Goal: Task Accomplishment & Management: Complete application form

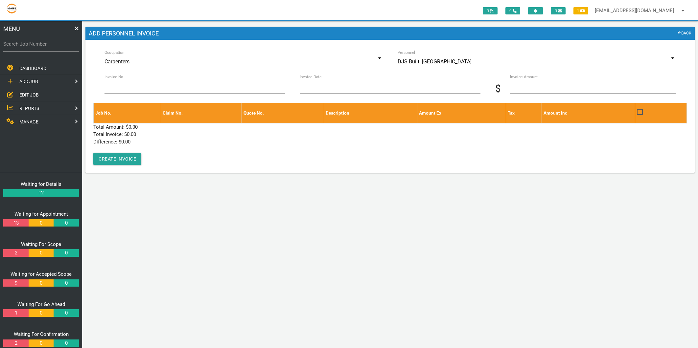
click at [31, 45] on label "Search Job Number" at bounding box center [41, 44] width 76 height 8
click at [31, 45] on input "Search Job Number" at bounding box center [41, 43] width 76 height 15
type input "1749"
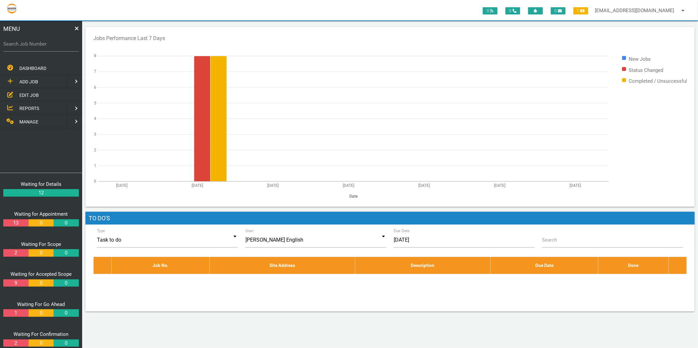
click at [29, 99] on link "EDIT JOB" at bounding box center [41, 94] width 85 height 13
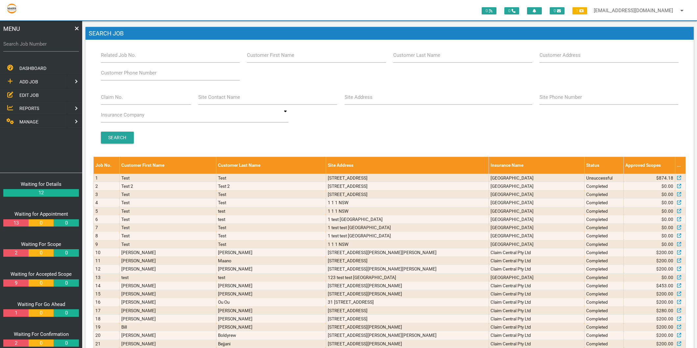
click at [28, 119] on span "MANAGE" at bounding box center [28, 121] width 19 height 5
click at [14, 42] on label "Search Job Number" at bounding box center [41, 44] width 76 height 8
click at [14, 42] on input "Search Job Number" at bounding box center [41, 43] width 76 height 15
type input "1749"
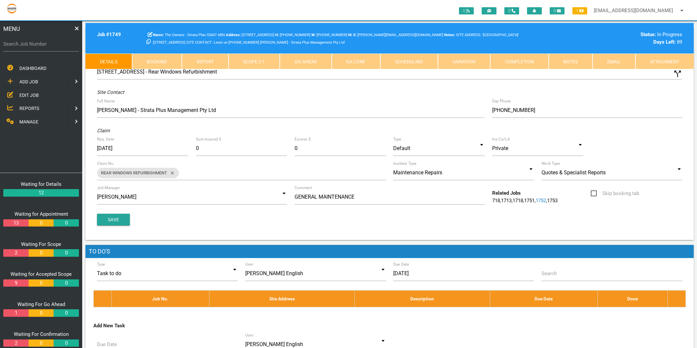
click at [241, 57] on link "Scope 2 - 1" at bounding box center [254, 62] width 52 height 16
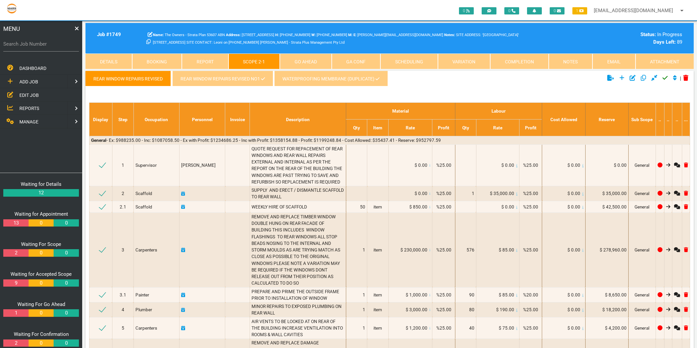
click at [221, 77] on link "REAR WINDOW REPAIRS REVISED NO1" at bounding box center [222, 79] width 101 height 16
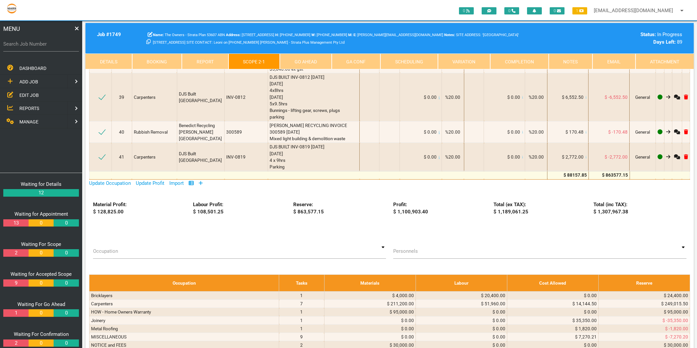
scroll to position [1643, 0]
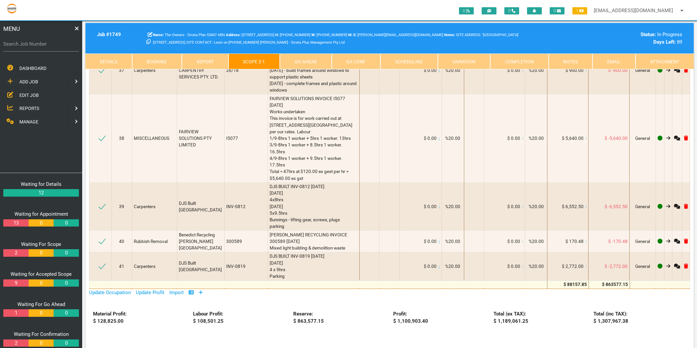
click at [201, 290] on icon at bounding box center [201, 292] width 4 height 5
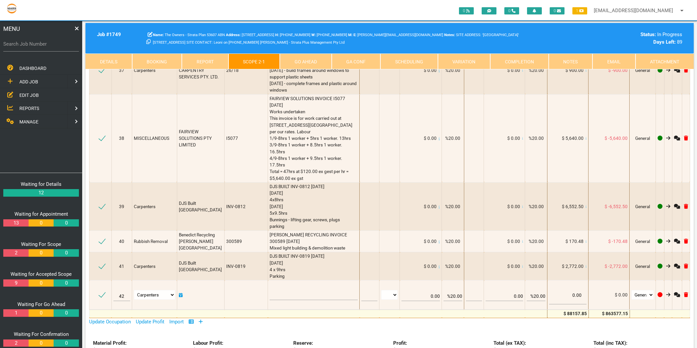
click at [40, 119] on link "MANAGE" at bounding box center [33, 121] width 68 height 13
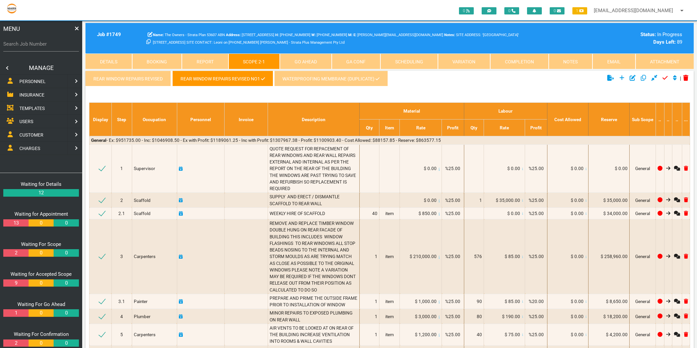
click at [31, 82] on span "PERSONNEL" at bounding box center [32, 81] width 26 height 5
click at [33, 80] on span "ADD PERSONNEL" at bounding box center [37, 81] width 36 height 5
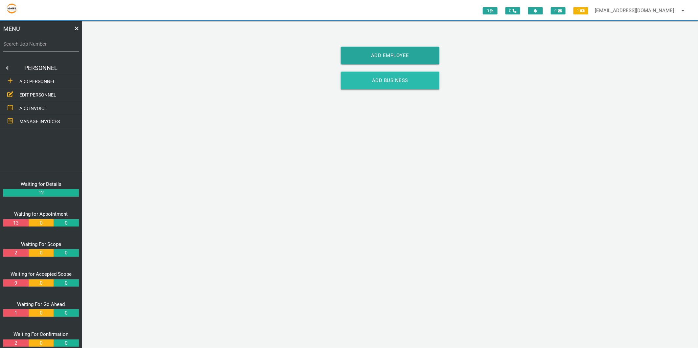
click at [394, 80] on link "Add Business" at bounding box center [390, 81] width 99 height 18
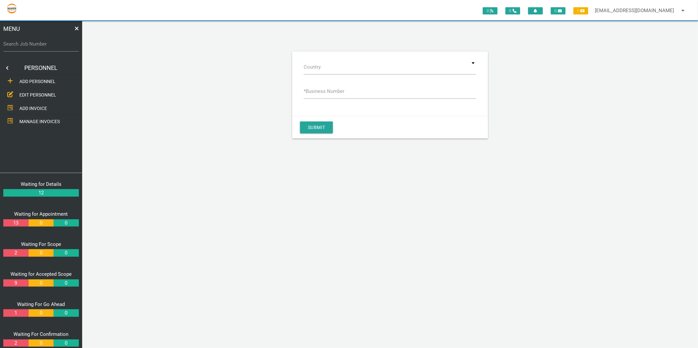
click at [333, 93] on label "* Business Number" at bounding box center [324, 92] width 41 height 8
click at [333, 93] on input "* Business Number" at bounding box center [390, 91] width 173 height 15
type input "39124414240"
click at [326, 116] on div "Submit" at bounding box center [390, 127] width 196 height 23
click at [323, 121] on div "Submit" at bounding box center [390, 127] width 196 height 23
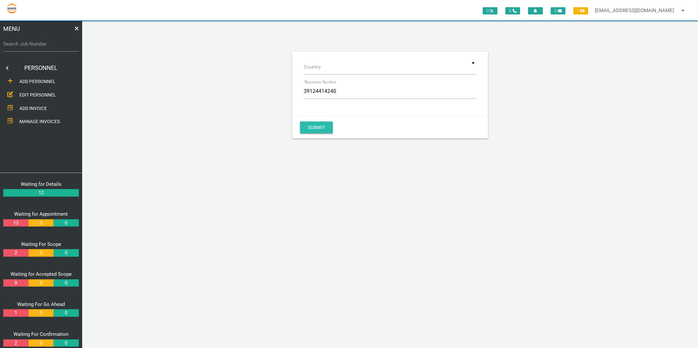
click at [321, 125] on button "Submit" at bounding box center [316, 128] width 33 height 12
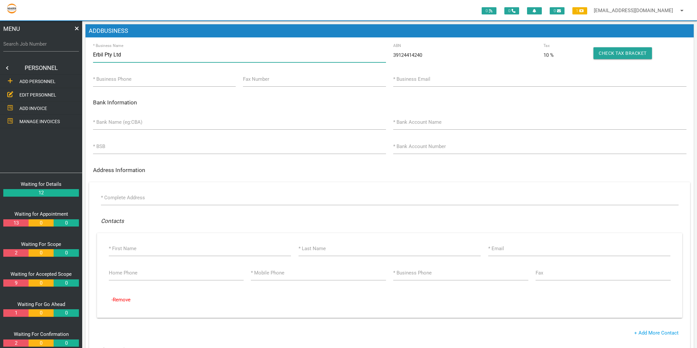
click at [140, 57] on input "Erbil Pty Ltd" at bounding box center [239, 54] width 293 height 15
type input "Erbil Pty Ltd T/A Ezi Metal"
click at [130, 77] on input "* Business Phone" at bounding box center [164, 79] width 143 height 15
type input "(0249874210"
click at [485, 78] on input "* Business Email" at bounding box center [539, 79] width 293 height 15
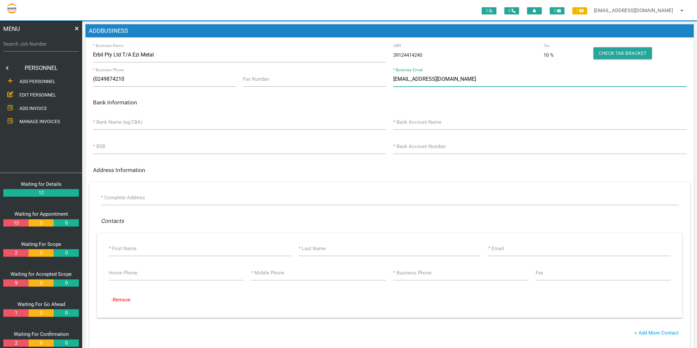
type input "contact@ezimetal.com.au"
click at [212, 122] on input "* Bank Name (eg:CBA)" at bounding box center [239, 122] width 293 height 15
type input "E"
type input "National Bank Australia"
type input "871283704"
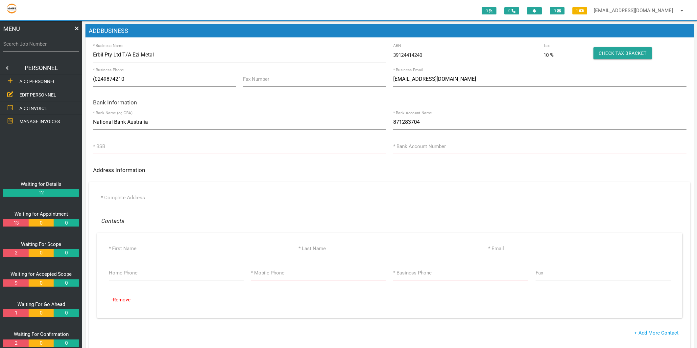
click at [103, 149] on label "* BSB" at bounding box center [99, 147] width 12 height 8
click at [103, 149] on input "* BSB" at bounding box center [239, 146] width 293 height 15
click at [429, 125] on input "871283704" at bounding box center [539, 122] width 293 height 15
type input "\"
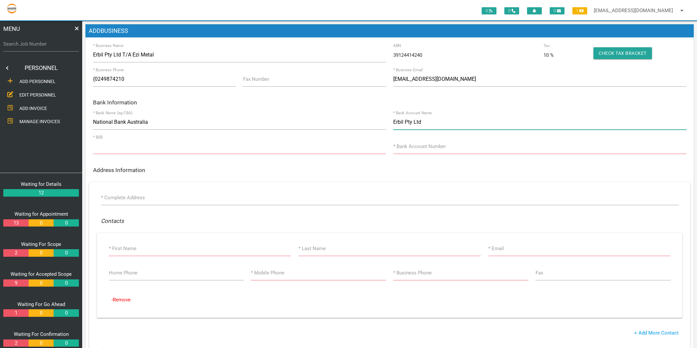
type input "Erbil Pty Ltd"
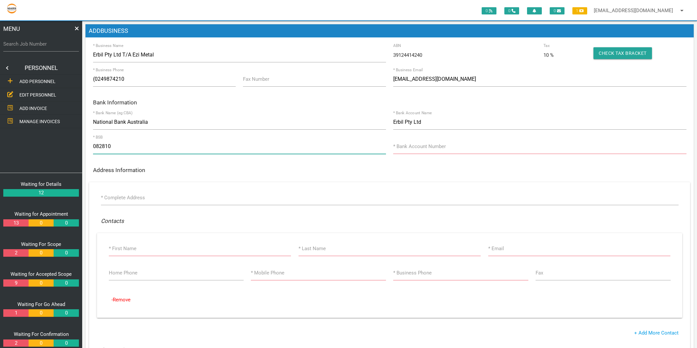
type input "082810"
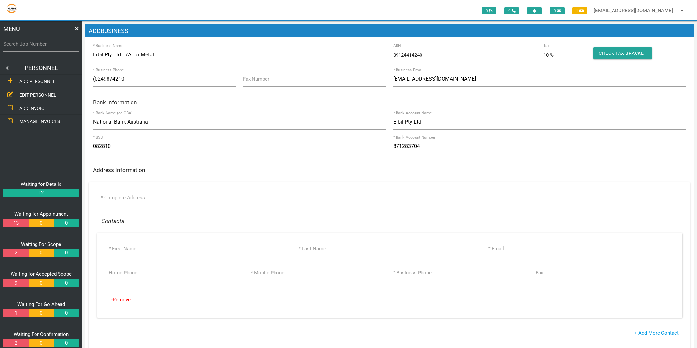
type input "871283704"
click at [142, 200] on label "* Complete Address" at bounding box center [123, 198] width 44 height 8
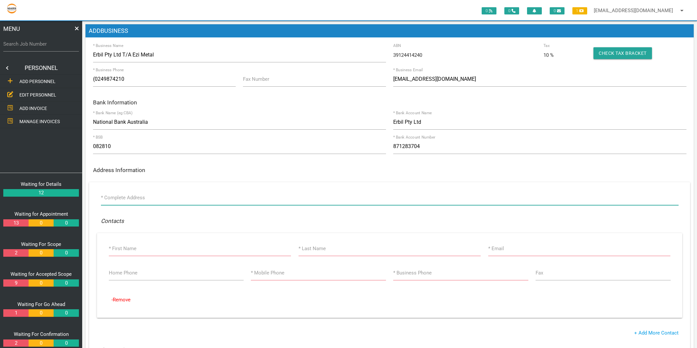
click at [142, 200] on input "* Complete Address" at bounding box center [389, 197] width 577 height 15
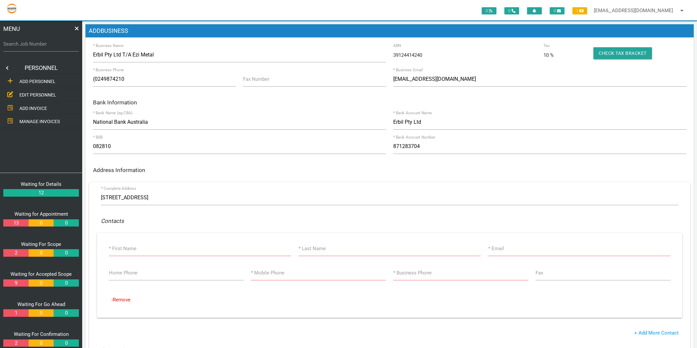
type input "14 Motto Ln, Heatherbrae NSW 2324, Australia"
click at [173, 248] on input "* First Name" at bounding box center [200, 248] width 182 height 15
type input "Ezi"
type input "Metal"
type input "contact@ezimetal.com.au"
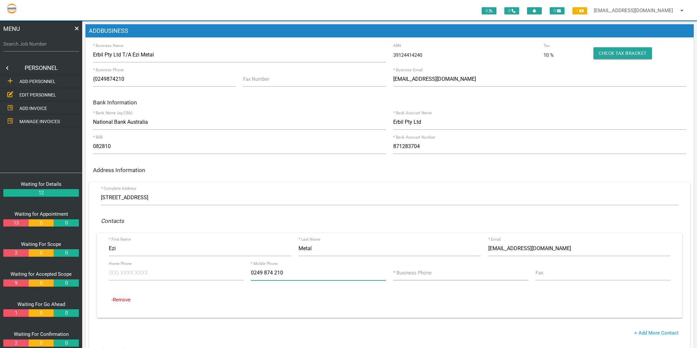
type input "0249 874 210"
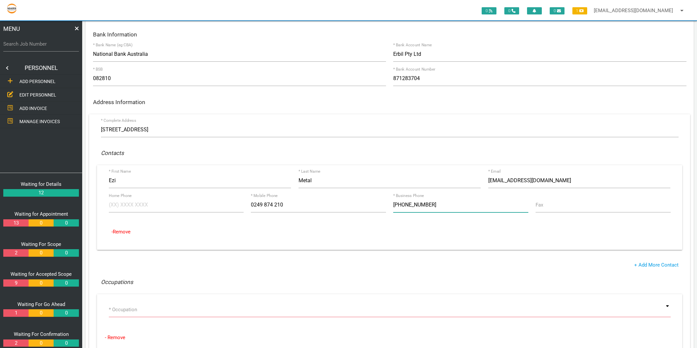
scroll to position [73, 0]
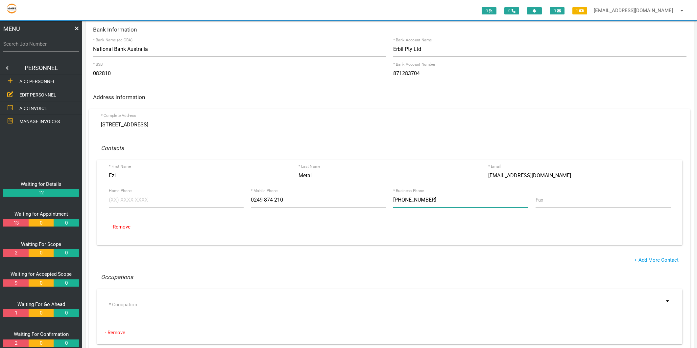
type input "(02) 4987 4210"
click at [143, 303] on input at bounding box center [390, 304] width 562 height 15
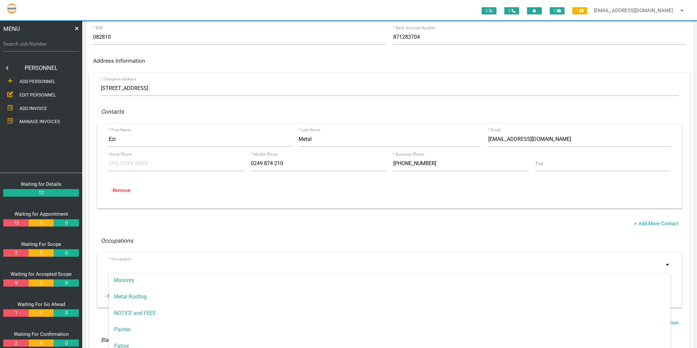
scroll to position [475, 0]
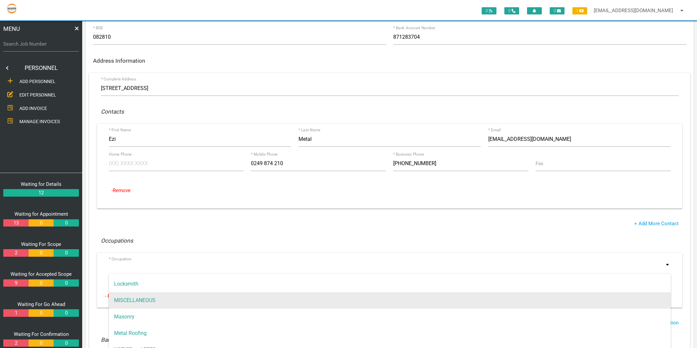
click at [151, 302] on span "MISCELLANEOUS" at bounding box center [390, 300] width 562 height 16
type input "MISCELLANEOUS"
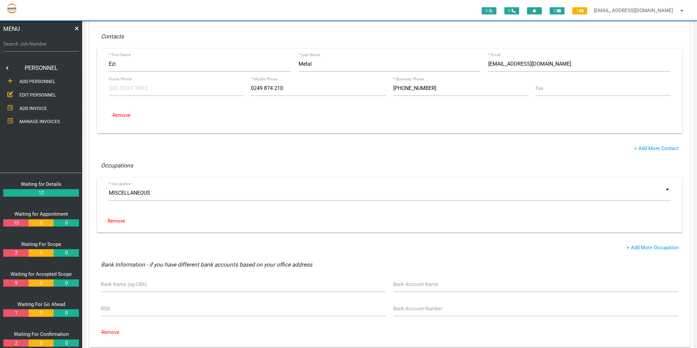
scroll to position [219, 0]
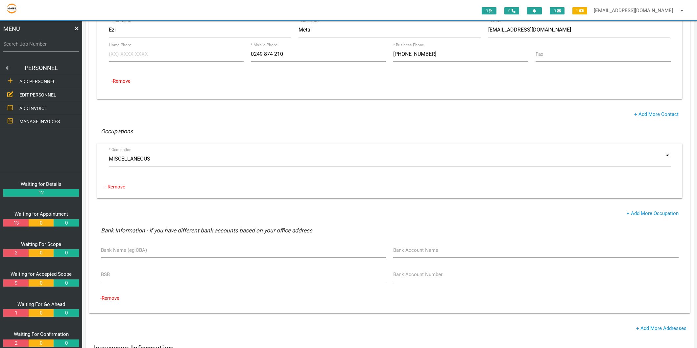
click at [157, 216] on div "+ Add More Occupation" at bounding box center [389, 214] width 585 height 8
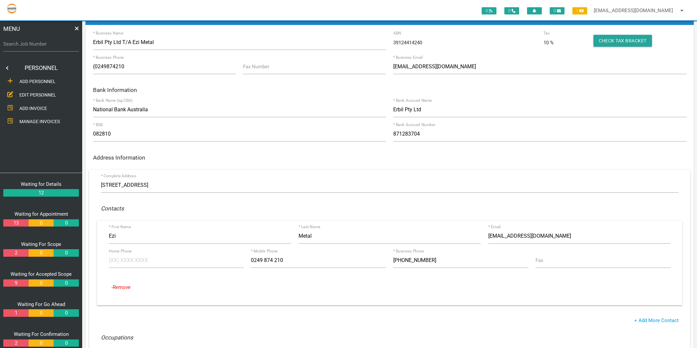
scroll to position [0, 0]
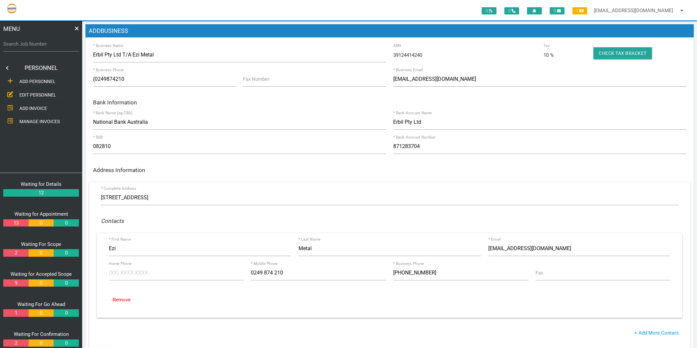
click at [354, 101] on h6 "Bank Information" at bounding box center [389, 103] width 593 height 6
click at [219, 102] on h6 "Bank Information" at bounding box center [389, 103] width 593 height 6
click at [455, 80] on input "contact@ezimetal.com.au" at bounding box center [539, 79] width 293 height 15
click at [457, 93] on form "* Business Name Erbil Pty Ltd T/A Ezi Metal 39124414240 ABN 10 % Tax Check Tax …" at bounding box center [389, 338] width 608 height 583
click at [438, 30] on h1 "ADD BUSINESS" at bounding box center [389, 30] width 608 height 13
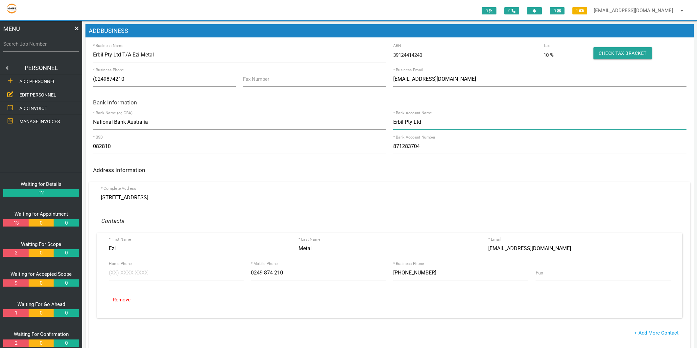
click at [425, 125] on input "Erbil Pty Ltd" at bounding box center [539, 122] width 293 height 15
click at [448, 43] on div "ADD BUSINESS * Business Name Erbil Pty Ltd T/A Ezi Metal 39124414240 ABN 10 % T…" at bounding box center [389, 328] width 608 height 609
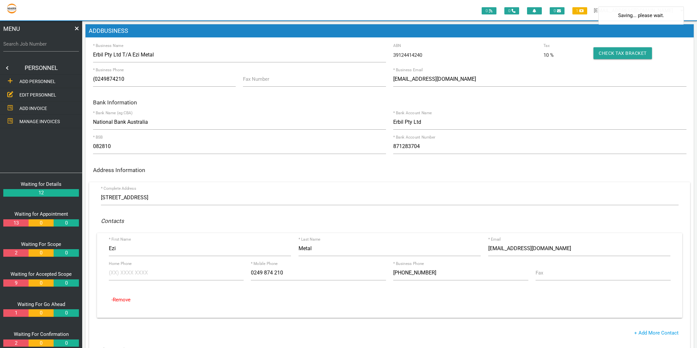
type input "(02) 4987 4210"
click at [34, 39] on div "Search Job Number" at bounding box center [41, 45] width 76 height 18
type input "1749"
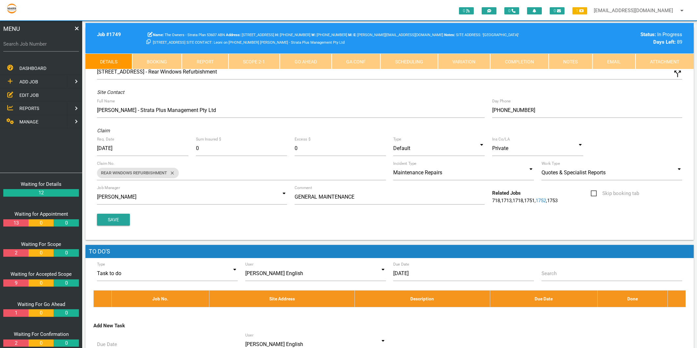
click at [252, 61] on link "Scope 2 - 1" at bounding box center [254, 62] width 52 height 16
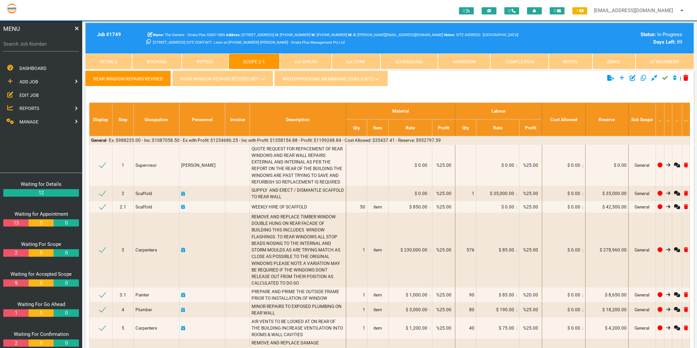
click at [206, 77] on link "REAR WINDOW REPAIRS REVISED NO1" at bounding box center [222, 79] width 101 height 16
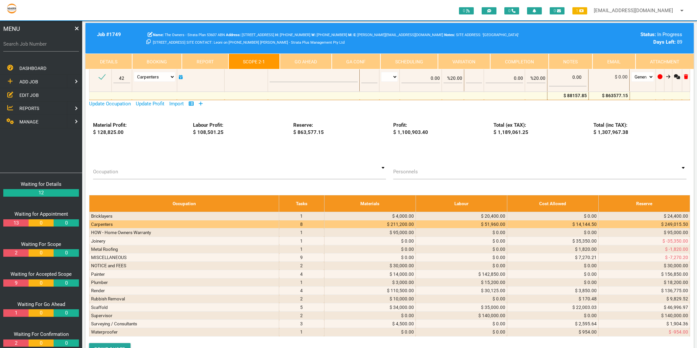
scroll to position [1789, 0]
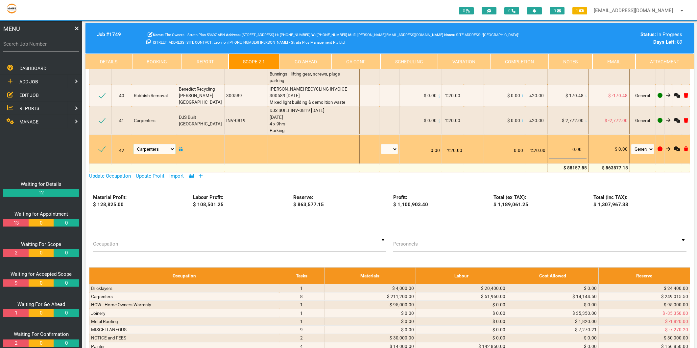
click at [160, 144] on select "Air Conditioning Asbestos Removal Awnings Blinds Bricklayers Building Inspectio…" at bounding box center [154, 149] width 41 height 10
select select "MISCELLANEOUS"
click at [135, 144] on select "Air Conditioning Asbestos Removal Awnings Blinds Bricklayers Building Inspectio…" at bounding box center [154, 149] width 41 height 10
click at [321, 140] on textarea at bounding box center [313, 147] width 88 height 15
type textarea "EZIMETAL INVOICE Q30681"
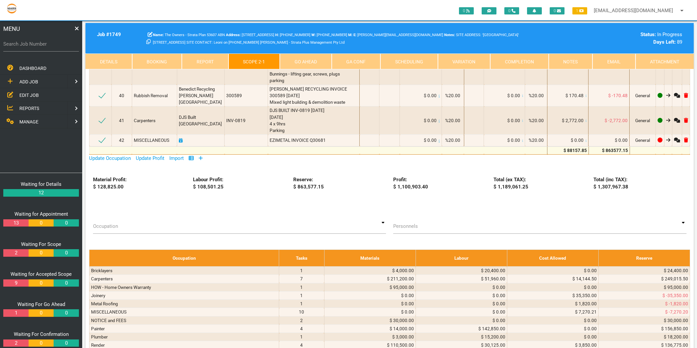
click at [321, 137] on div "EZIMETAL INVOICE Q30681" at bounding box center [313, 140] width 88 height 7
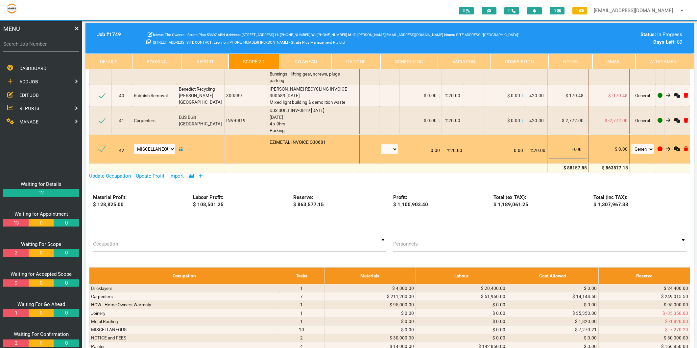
click at [320, 140] on textarea "EZIMETAL INVOICE Q30681" at bounding box center [313, 147] width 88 height 15
click at [315, 140] on textarea "EZIMETAL INVOICE Q30681" at bounding box center [313, 147] width 88 height 15
click at [326, 138] on textarea "EZIMETAL INVOICE Q30681" at bounding box center [313, 146] width 88 height 17
type textarea "PAID ON NOEL CC EZIMETAL INVOICE Q30681 25/08/2025 Hot Dip Gal Flat Bar 100 x10…"
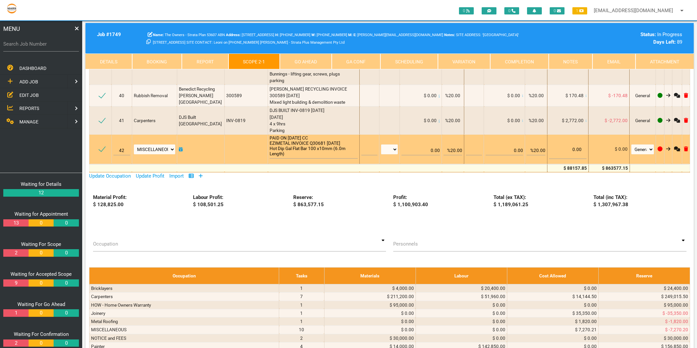
click at [295, 135] on div "EZIMETAL INVOICE Q30681" at bounding box center [313, 149] width 88 height 28
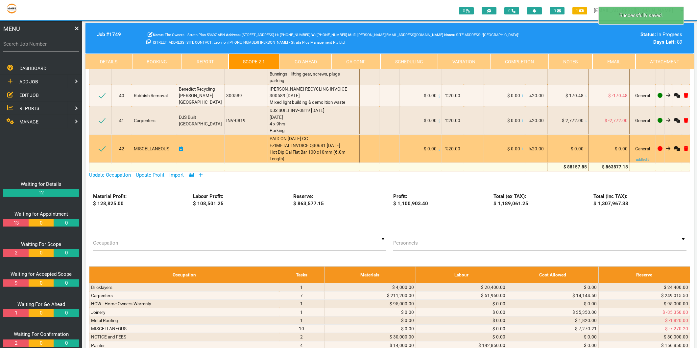
click at [292, 136] on span "PAID ON NOEL CC EZIMETAL INVOICE Q30681 25/08/2025 Hot Dip Gal Flat Bar 100 x10…" at bounding box center [307, 148] width 77 height 25
click at [288, 135] on div "PAID ON NOEL CC EZIMETAL INVOICE Q30681 25/08/2025 Hot Dip Gal Flat Bar 100 x10…" at bounding box center [313, 148] width 88 height 27
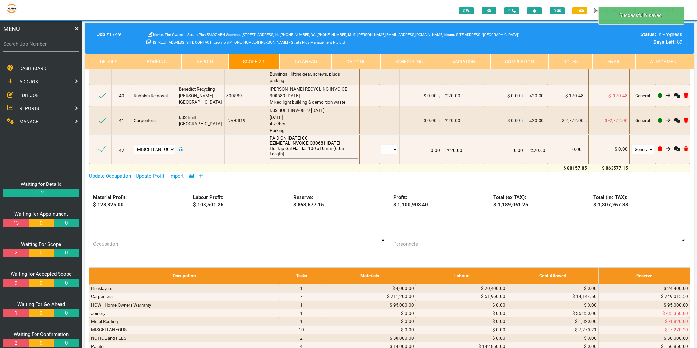
scroll to position [1743, 0]
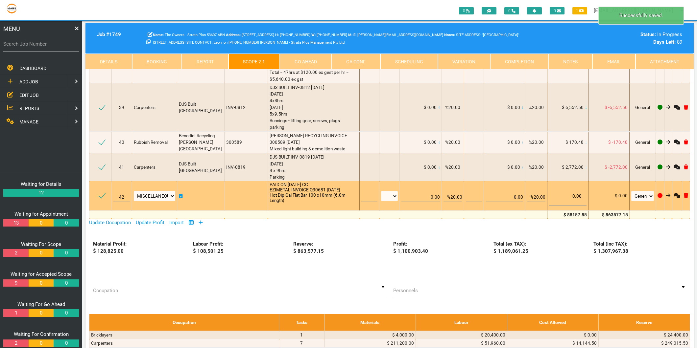
click at [278, 182] on textarea "PAID ON NOEL CC EZIMETAL INVOICE Q30681 25/08/2025 Hot Dip Gal Flat Bar 100 x10…" at bounding box center [313, 193] width 88 height 23
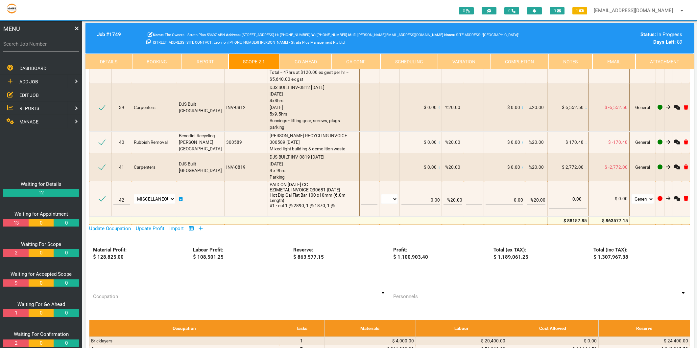
type textarea "PAID ON NOEL CC EZIMETAL INVOICE Q30681 25/08/2025 Hot Dip Gal Flat Bar 100 x10…"
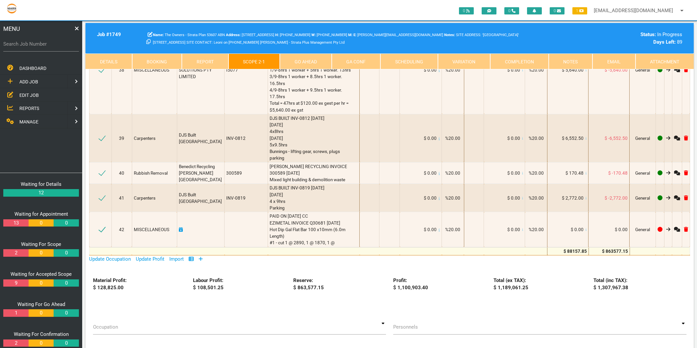
scroll to position [1633, 0]
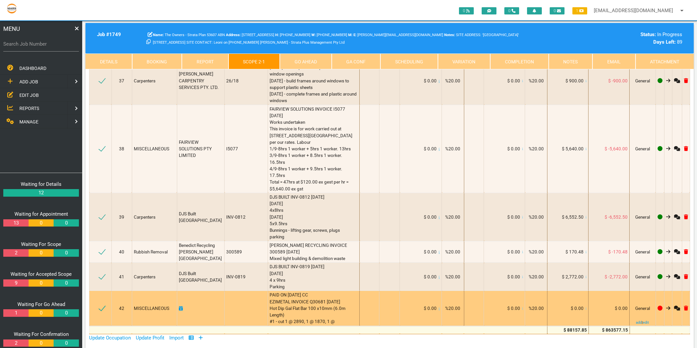
click at [335, 292] on div "PAID ON NOEL CC EZIMETAL INVOICE Q30681 25/08/2025 Hot Dip Gal Flat Bar 100 x10…" at bounding box center [313, 308] width 88 height 33
click at [330, 292] on div "PAID ON NOEL CC EZIMETAL INVOICE Q30681 25/08/2025 Hot Dip Gal Flat Bar 100 x10…" at bounding box center [313, 308] width 88 height 33
click at [327, 292] on div "PAID ON NOEL CC EZIMETAL INVOICE Q30681 25/08/2025 Hot Dip Gal Flat Bar 100 x10…" at bounding box center [313, 308] width 88 height 33
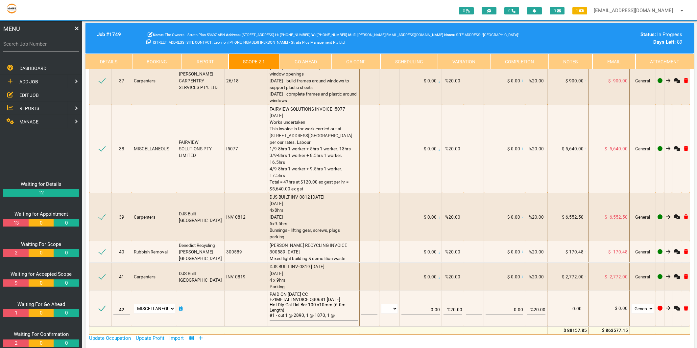
scroll to position [1593, 0]
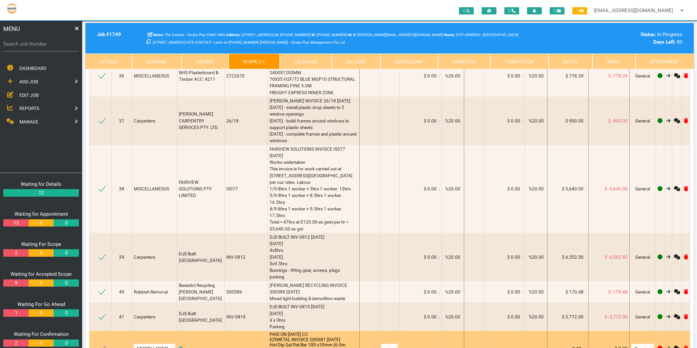
click at [329, 332] on textarea "PAID ON NOEL CC EZIMETAL INVOICE Q30681 25/08/2025 Hot Dip Gal Flat Bar 100 x10…" at bounding box center [313, 346] width 88 height 29
click at [330, 332] on textarea "PAID ON NOEL CC EZIMETAL INVOICE Q30681 25/08/2025 Hot Dip Gal Flat Bar 100 x10…" at bounding box center [313, 346] width 88 height 29
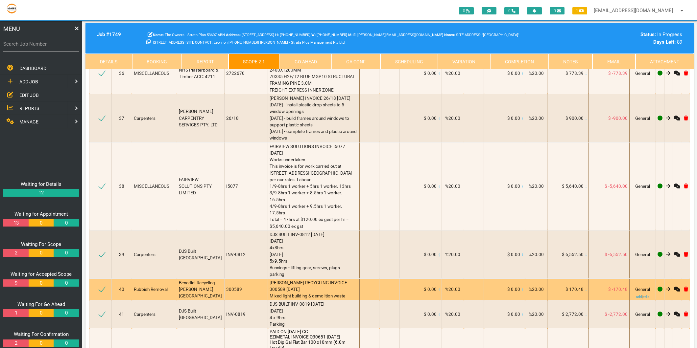
type textarea "PAID ON NOEL CC EZIMETAL INVOICE Q30681 25/08/2025 Hot Dip Gal Flat Bar 100 x10…"
click at [318, 280] on div "BENEDICT RECYCLING INVOICE 300589 17/8/2025 Mixed light building & demolition w…" at bounding box center [313, 290] width 88 height 20
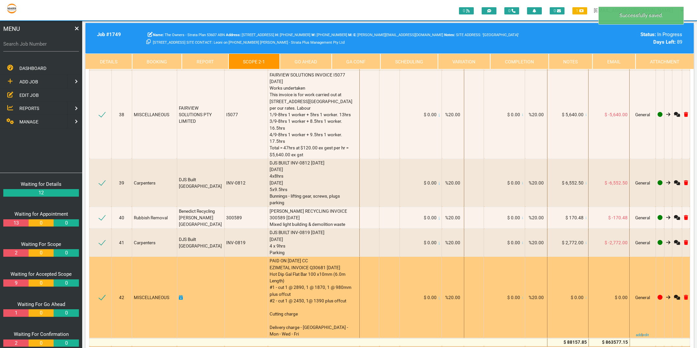
scroll to position [1668, 0]
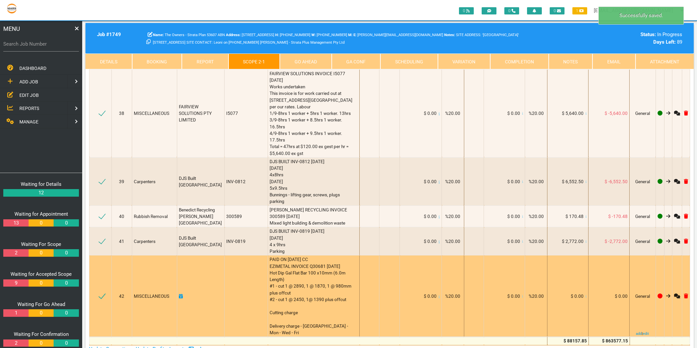
click at [585, 295] on icon at bounding box center [585, 296] width 1 height 3
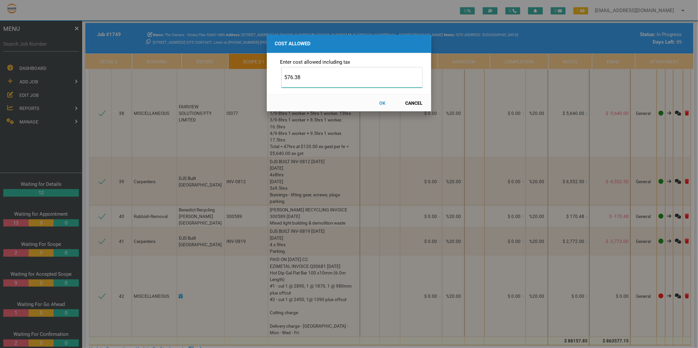
type input "576.38"
click at [382, 101] on button "OK" at bounding box center [382, 103] width 29 height 12
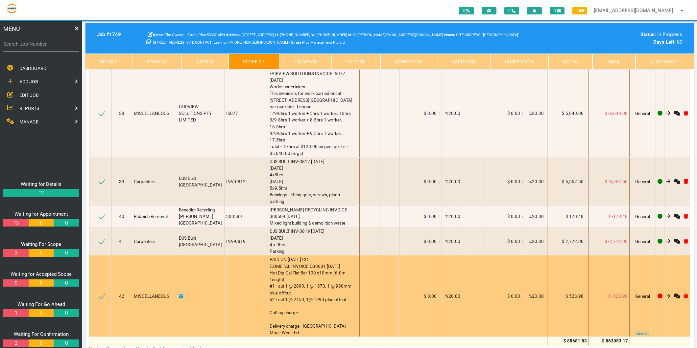
click at [183, 294] on icon at bounding box center [181, 296] width 4 height 5
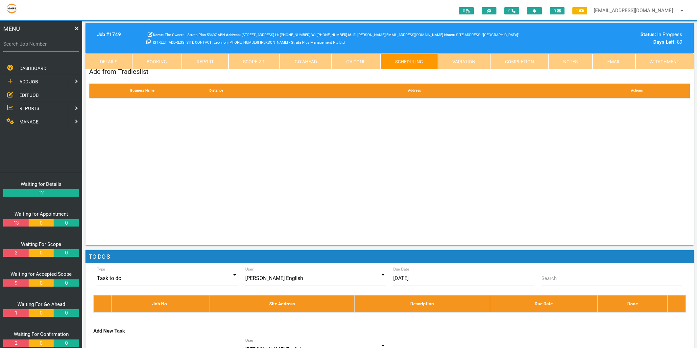
scroll to position [0, 0]
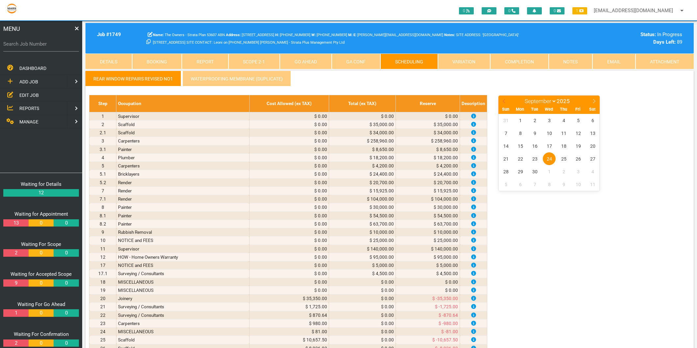
click at [503, 99] on icon at bounding box center [504, 101] width 5 height 5
select select "7"
click at [520, 173] on span "25" at bounding box center [520, 171] width 13 height 13
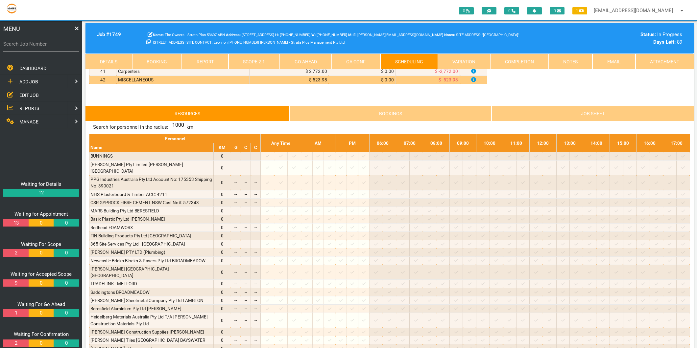
scroll to position [1487, 0]
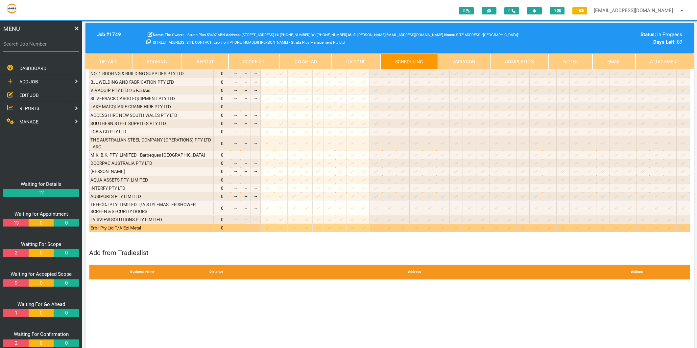
click at [269, 226] on icon at bounding box center [268, 228] width 4 height 4
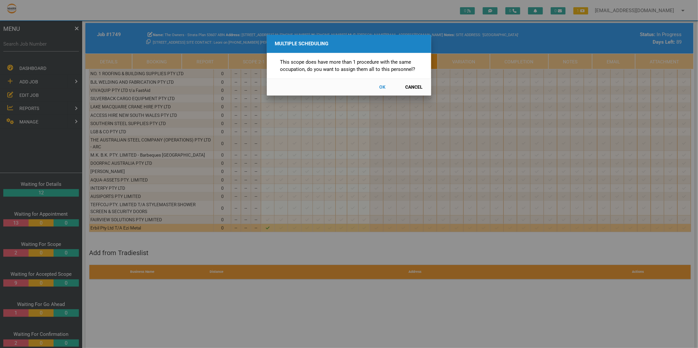
click at [413, 89] on button "Cancel" at bounding box center [414, 88] width 29 height 12
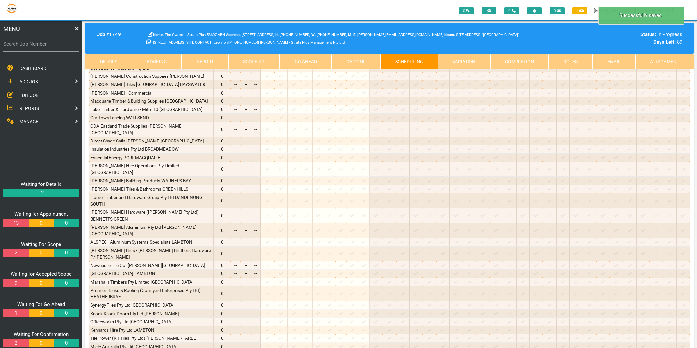
scroll to position [209, 0]
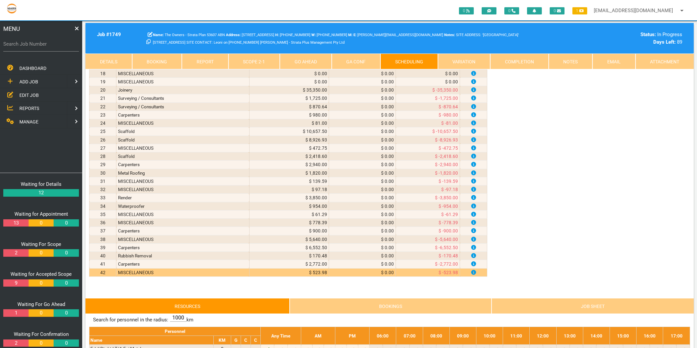
click at [251, 58] on link "Scope 2 - 1" at bounding box center [254, 62] width 52 height 16
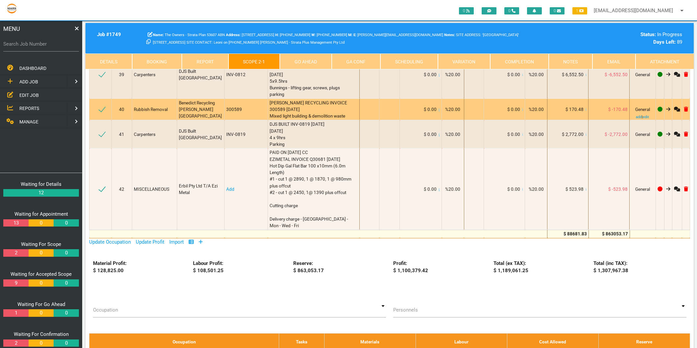
scroll to position [1706, 0]
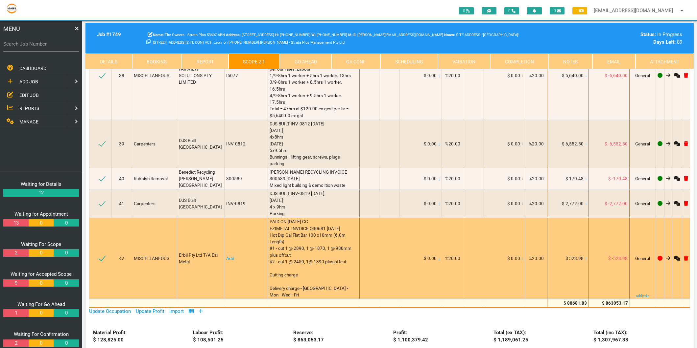
click at [231, 256] on link "Add" at bounding box center [230, 258] width 8 height 5
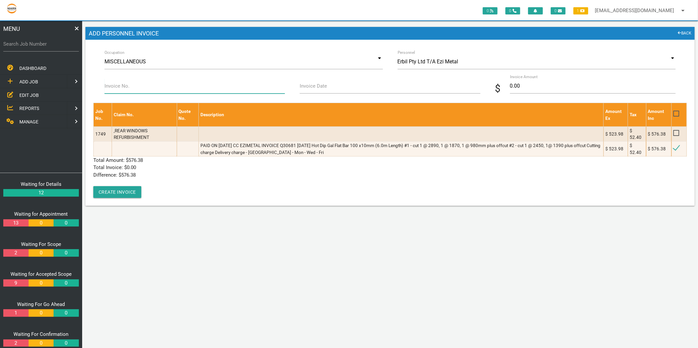
click at [142, 84] on input "Invoice No." at bounding box center [195, 86] width 180 height 15
type input "Q30681"
click at [326, 84] on label "Invoice Date" at bounding box center [313, 86] width 27 height 8
click at [326, 84] on input "Invoice Date" at bounding box center [390, 86] width 180 height 15
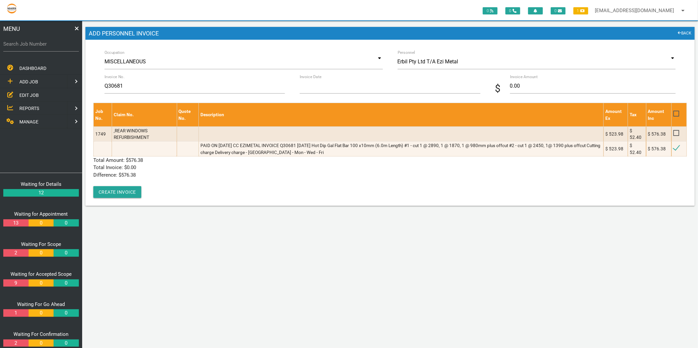
click at [323, 87] on input "Invoice Date" at bounding box center [390, 86] width 180 height 15
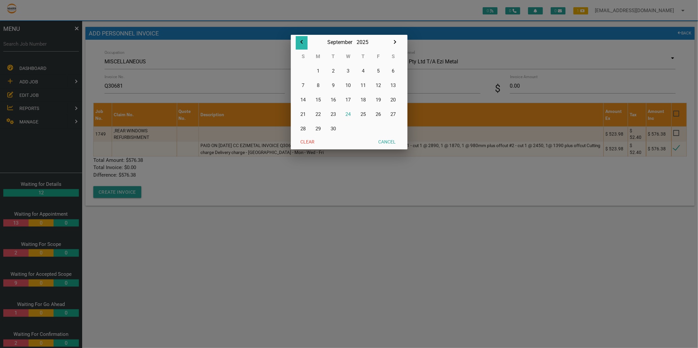
click at [300, 38] on icon "button" at bounding box center [302, 42] width 8 height 8
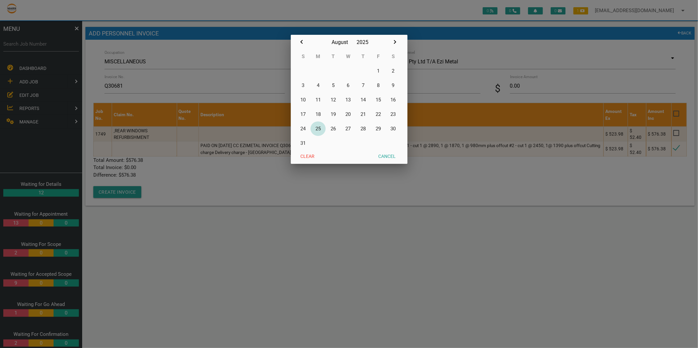
click at [320, 127] on button "25" at bounding box center [318, 129] width 15 height 14
type input "25/08/2025"
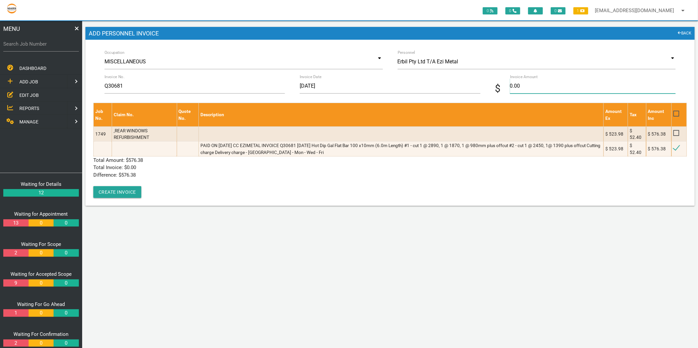
click at [513, 87] on input "0.00" at bounding box center [593, 86] width 166 height 15
type input "576.38"
click at [198, 169] on p "Total Invoice: $ 0.00" at bounding box center [390, 168] width 594 height 8
click at [129, 190] on button "Create Invoice" at bounding box center [117, 192] width 48 height 12
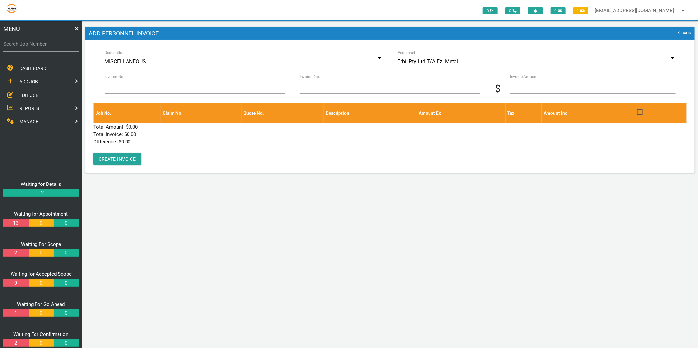
click at [40, 44] on label "Search Job Number" at bounding box center [41, 44] width 76 height 8
click at [40, 44] on input "Search Job Number" at bounding box center [41, 43] width 76 height 15
type input "1720"
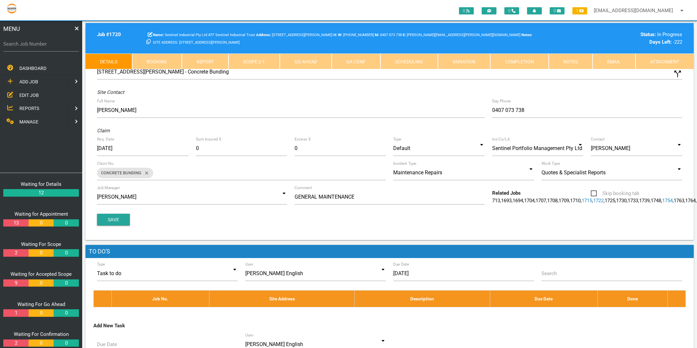
click at [514, 56] on link "Completion" at bounding box center [519, 62] width 58 height 16
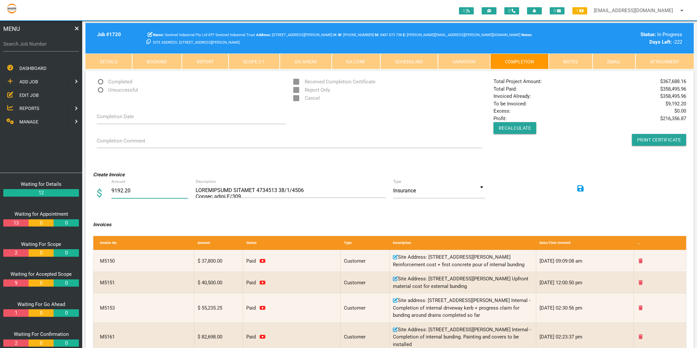
click at [121, 192] on input "9192.20" at bounding box center [149, 190] width 77 height 15
click at [155, 189] on input "9192.20" at bounding box center [149, 190] width 77 height 15
type input "4023.58"
click at [208, 191] on textarea "Description" at bounding box center [291, 190] width 190 height 15
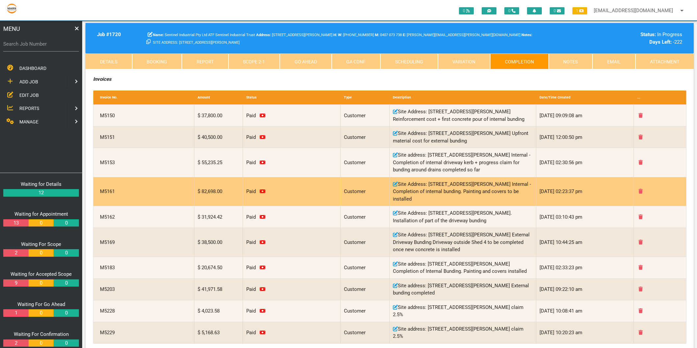
scroll to position [182, 0]
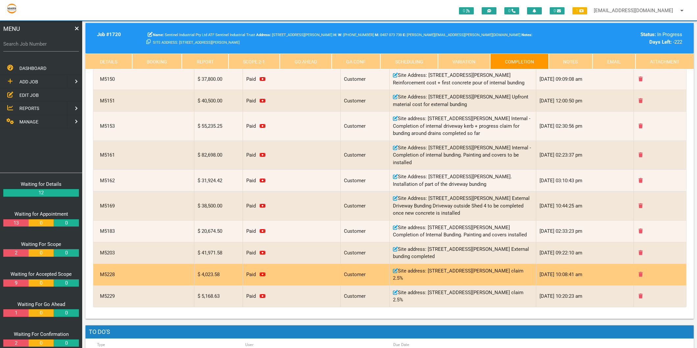
drag, startPoint x: 438, startPoint y: 277, endPoint x: 400, endPoint y: 271, distance: 38.5
click at [400, 271] on div "Site address: 51 Industrial Dr Mayfield STR213-129406 Retention claim 2.5%" at bounding box center [462, 274] width 147 height 21
copy div "Site address: 51 Industrial Dr Mayfield STR213-129406 Retention claim 2.5%"
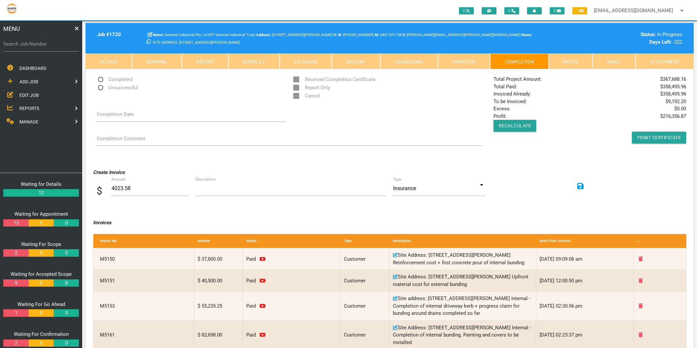
scroll to position [0, 0]
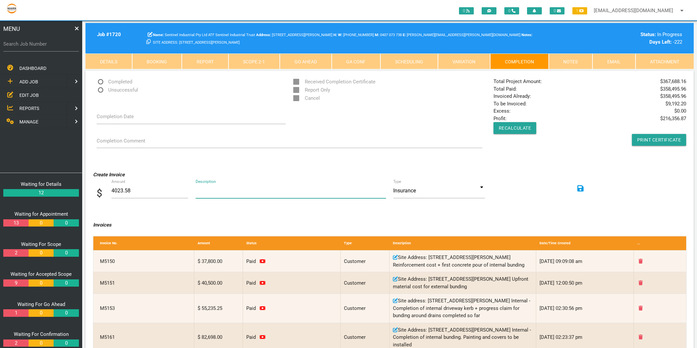
click at [203, 187] on textarea "Description" at bounding box center [291, 190] width 190 height 15
paste textarea "Site address: 51 Industrial Dr Mayfield STR213-129406 Retention claim 2.5%"
click at [322, 190] on textarea "Description" at bounding box center [291, 190] width 190 height 15
type textarea "Site address: 51 Industrial Dr Mayfield STR213-129406 Final Retention claim 2.5%"
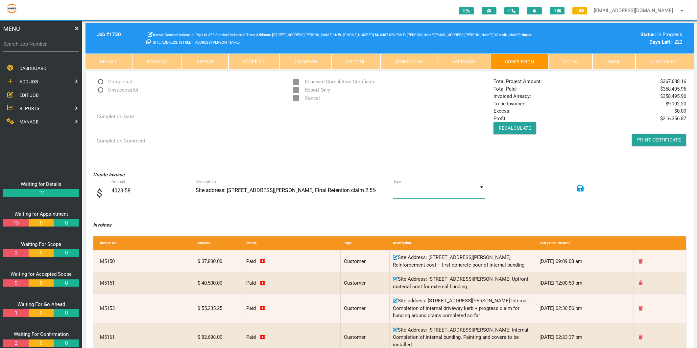
click at [479, 188] on input at bounding box center [438, 190] width 91 height 15
click at [435, 222] on span "Customer" at bounding box center [438, 221] width 91 height 16
type input "Customer"
click at [579, 188] on icon at bounding box center [580, 188] width 7 height 7
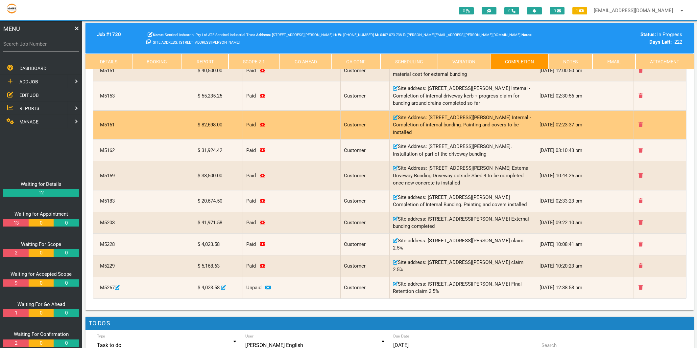
scroll to position [219, 0]
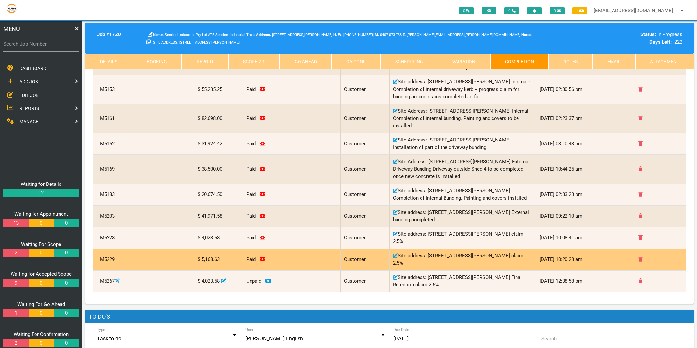
drag, startPoint x: 440, startPoint y: 264, endPoint x: 400, endPoint y: 252, distance: 41.5
click at [400, 252] on div "Site address: 51 Industrial Dr Mayfield STR213-128333 Retention claim 2.5%" at bounding box center [462, 259] width 147 height 21
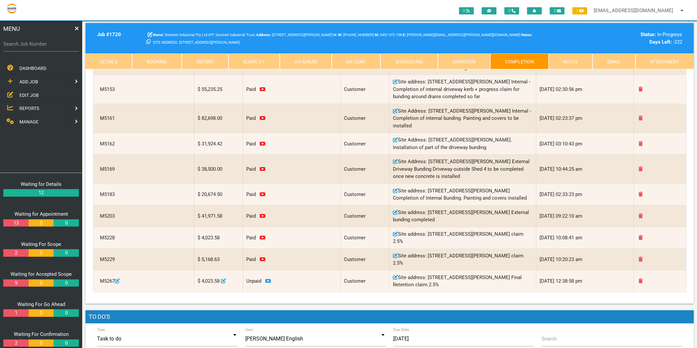
copy div "Site address: 51 Industrial Dr Mayfield STR213-128333 Retention claim 2.5%"
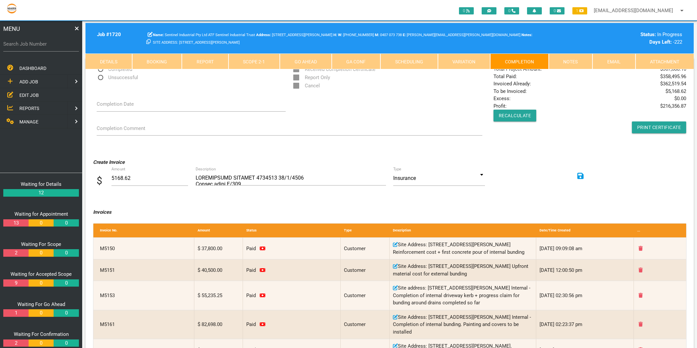
scroll to position [0, 0]
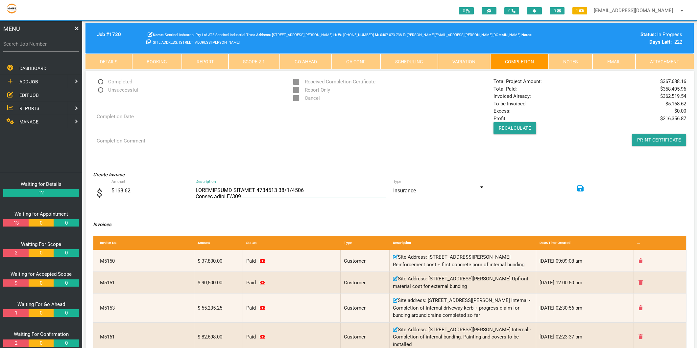
click at [220, 191] on textarea "Description" at bounding box center [291, 190] width 190 height 15
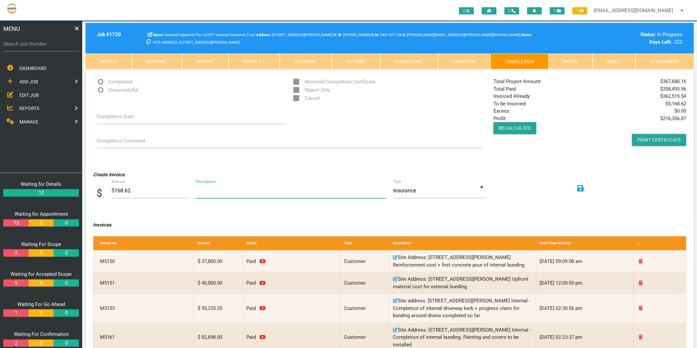
paste textarea "Site address: 51 Industrial Dr Mayfield STR213-128333 Retention claim 2.5%"
click at [322, 191] on textarea "Description" at bounding box center [291, 190] width 190 height 15
type textarea "Site address: 51 Industrial Dr Mayfield STR213-128333 Final Retention claim 2.5%"
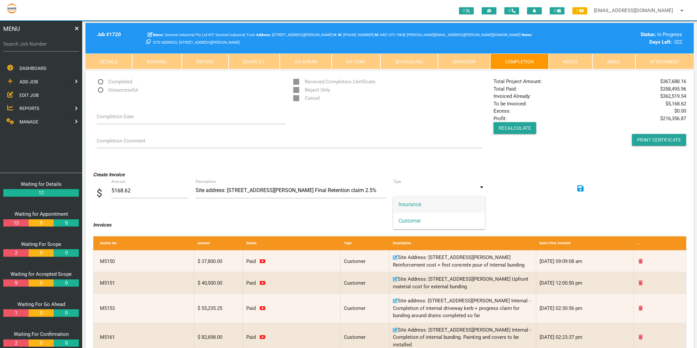
click at [480, 187] on input at bounding box center [438, 190] width 91 height 15
click at [421, 222] on span "Customer" at bounding box center [438, 221] width 91 height 16
type input "Customer"
click at [583, 189] on div at bounding box center [537, 188] width 99 height 11
click at [582, 189] on icon at bounding box center [580, 188] width 7 height 7
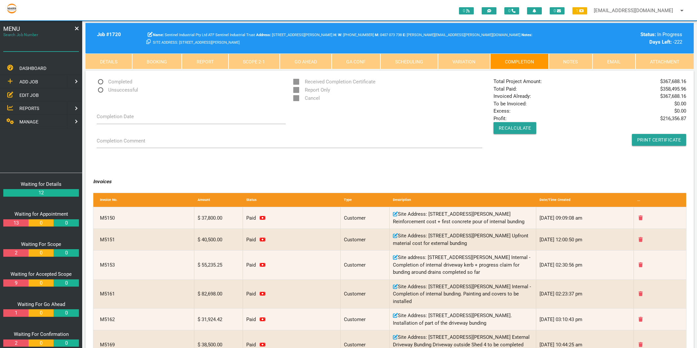
click at [38, 48] on input "Search Job Number" at bounding box center [41, 43] width 76 height 15
type input "1722"
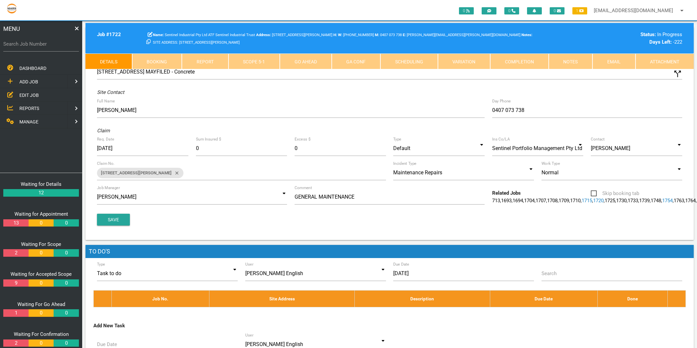
click at [252, 63] on link "Scope 5 - 1" at bounding box center [254, 62] width 52 height 16
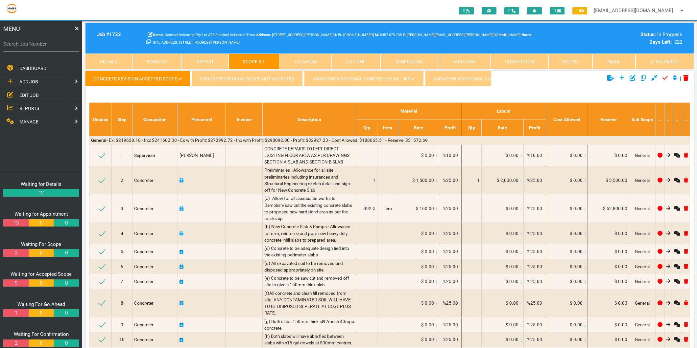
click at [519, 61] on link "Completion" at bounding box center [519, 62] width 58 height 16
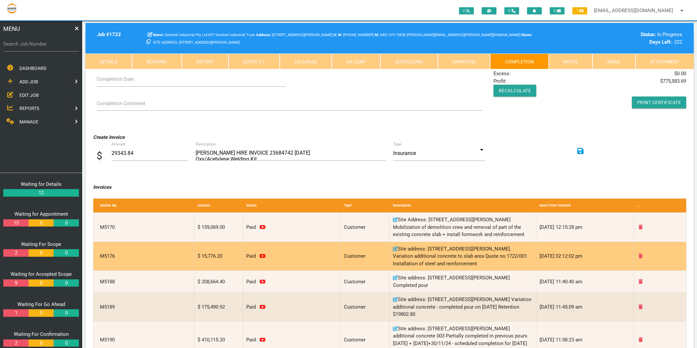
scroll to position [182, 0]
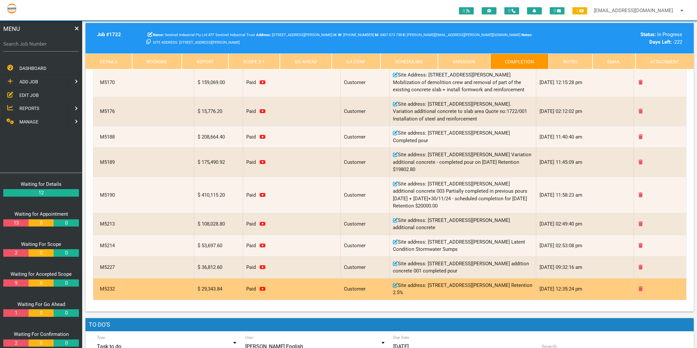
drag, startPoint x: 432, startPoint y: 292, endPoint x: 400, endPoint y: 285, distance: 32.4
click at [400, 285] on div "Site address: 51 Industrial Dr Mayfield STR213-129404 Retention 2.5%" at bounding box center [462, 289] width 147 height 21
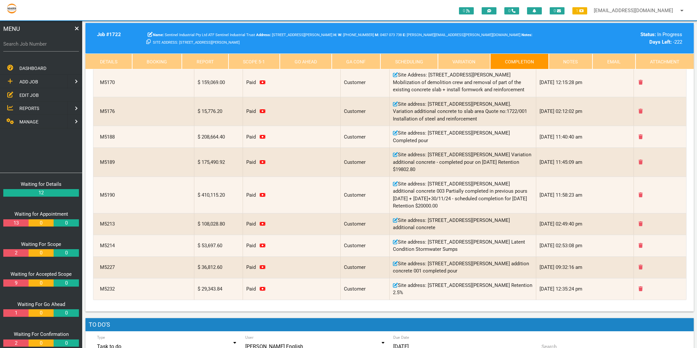
copy div "Site address: 51 Industrial Dr Mayfield STR213-129404 Retention 2.5%"
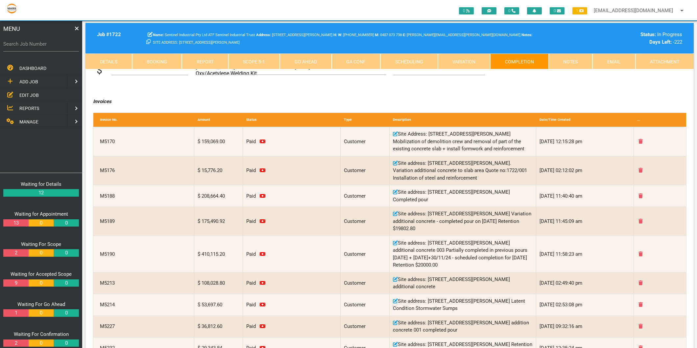
scroll to position [0, 0]
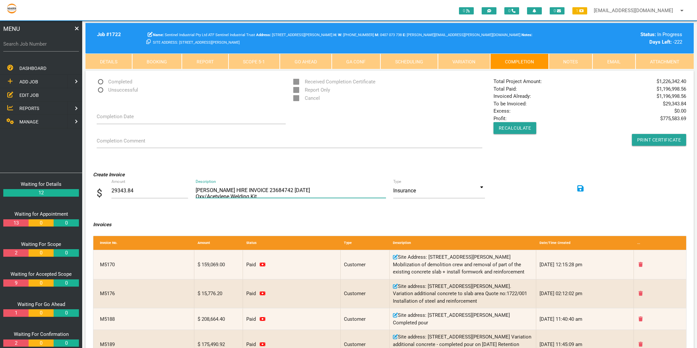
click at [214, 198] on textarea "COATES HIRE INVOICE 23684742 18/11/24 Oxy/Acetylene Welding Kit Gas Bottle Rent…" at bounding box center [291, 190] width 190 height 15
click at [214, 195] on textarea "COATES HIRE INVOICE 23684742 18/11/24 Oxy/Acetylene Welding Kit Gas Bottle Rent…" at bounding box center [291, 190] width 190 height 15
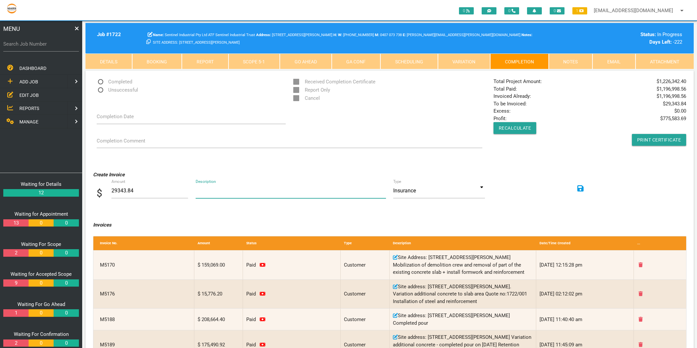
paste textarea "Site address: 51 Industrial Dr Mayfield STR213-129404 Retention 2.5%"
click at [323, 190] on textarea "COATES HIRE INVOICE 23684742 18/11/24 Oxy/Acetylene Welding Kit Gas Bottle Rent…" at bounding box center [291, 190] width 190 height 15
type textarea "Site address: 51 Industrial Dr Mayfield STR213-129404 Final Retention 2.5%"
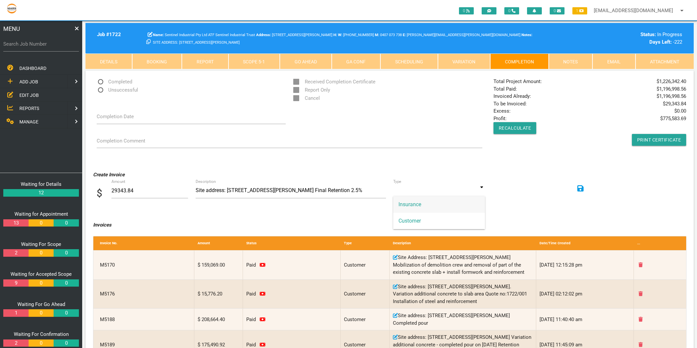
click at [481, 185] on input at bounding box center [438, 190] width 91 height 15
click at [429, 219] on span "Customer" at bounding box center [438, 221] width 91 height 16
type input "Customer"
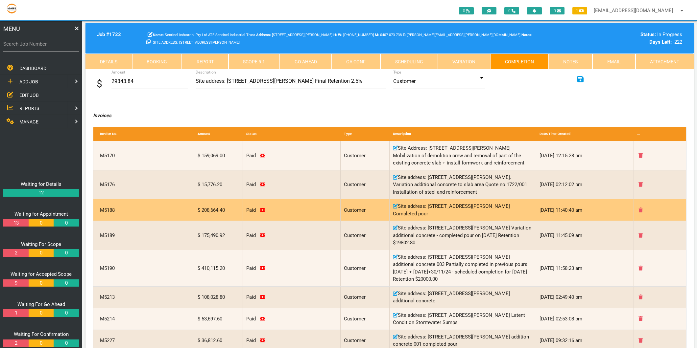
scroll to position [73, 0]
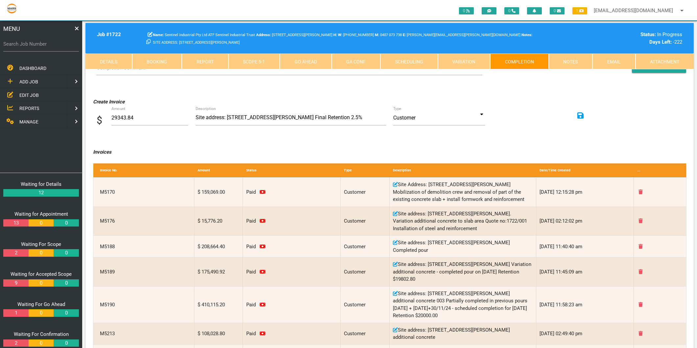
click at [581, 116] on icon at bounding box center [580, 115] width 7 height 7
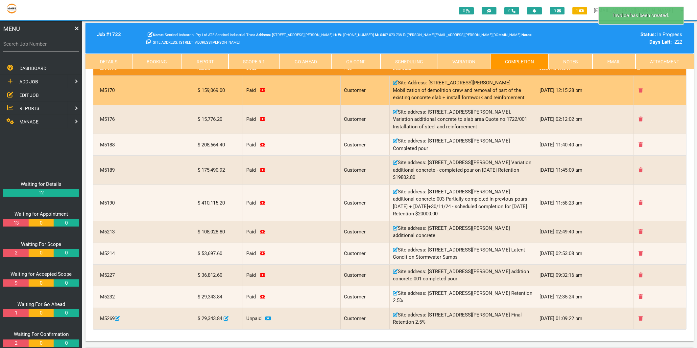
scroll to position [182, 0]
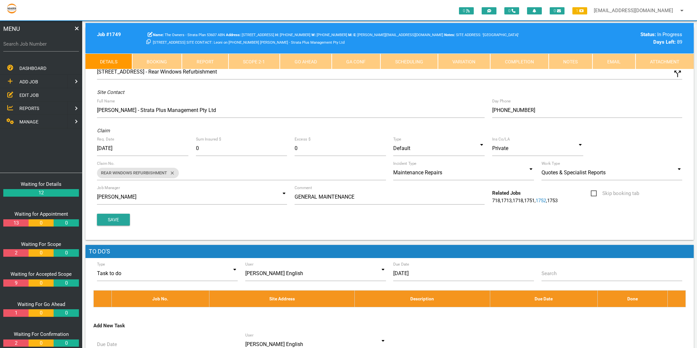
click at [46, 116] on link "MANAGE" at bounding box center [33, 121] width 68 height 13
click at [45, 85] on link "PERSONNEL" at bounding box center [33, 81] width 68 height 13
click at [43, 93] on span "EDIT PERSONNEL" at bounding box center [37, 94] width 37 height 5
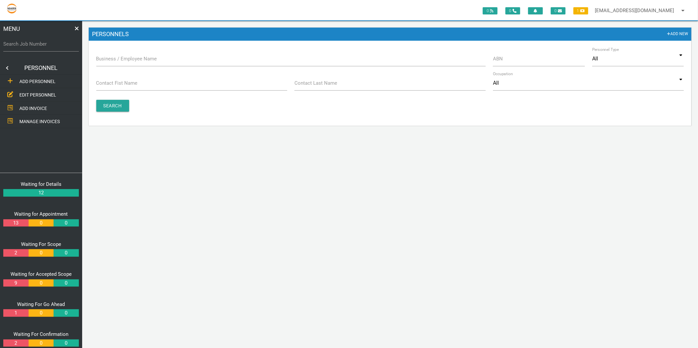
click at [110, 57] on label "Business / Employee Name" at bounding box center [126, 59] width 61 height 8
click at [110, 57] on input "Business / Employee Name" at bounding box center [290, 58] width 389 height 15
type input "ezimetal"
click at [113, 101] on input "Search" at bounding box center [112, 106] width 33 height 12
type input "ezi"
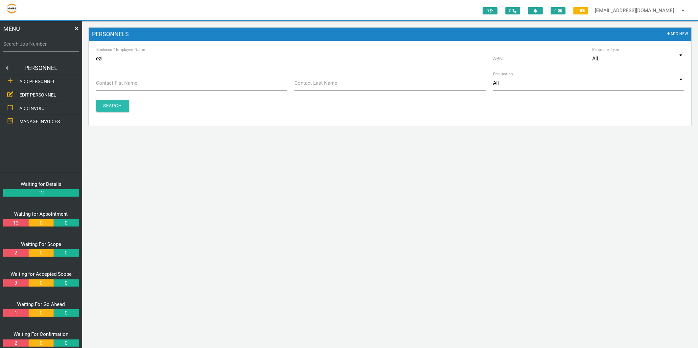
click at [114, 105] on input "Search" at bounding box center [112, 106] width 33 height 12
click at [112, 62] on input "ezi" at bounding box center [290, 58] width 389 height 15
type input "="
click at [504, 58] on input "ABN" at bounding box center [539, 58] width 92 height 15
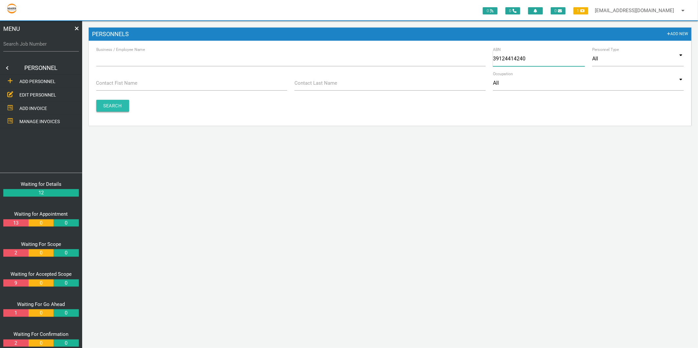
type input "39124414240"
click at [114, 109] on input "Search" at bounding box center [112, 106] width 33 height 12
drag, startPoint x: 498, startPoint y: 58, endPoint x: 506, endPoint y: 60, distance: 8.4
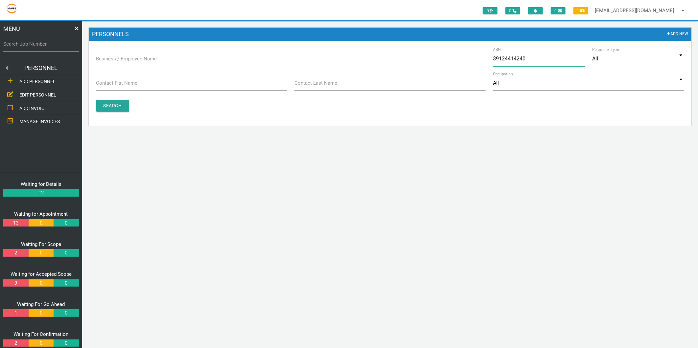
click at [506, 60] on input "39124414240" at bounding box center [539, 58] width 92 height 15
click at [520, 57] on input "39124414240" at bounding box center [539, 58] width 92 height 15
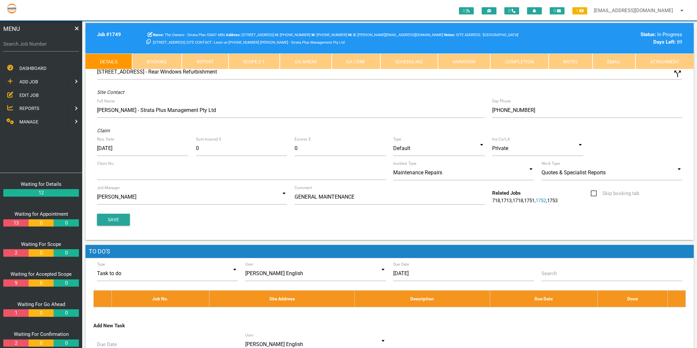
click at [45, 43] on label "Search Job Number" at bounding box center [41, 44] width 76 height 8
click at [45, 43] on input "Search Job Number" at bounding box center [41, 43] width 76 height 15
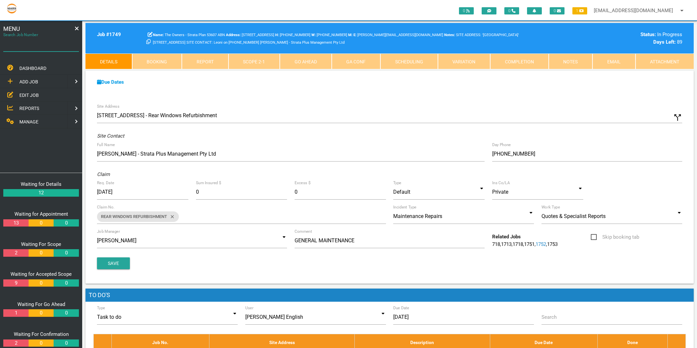
click at [45, 43] on input "Search Job Number" at bounding box center [41, 43] width 76 height 15
type input "1356"
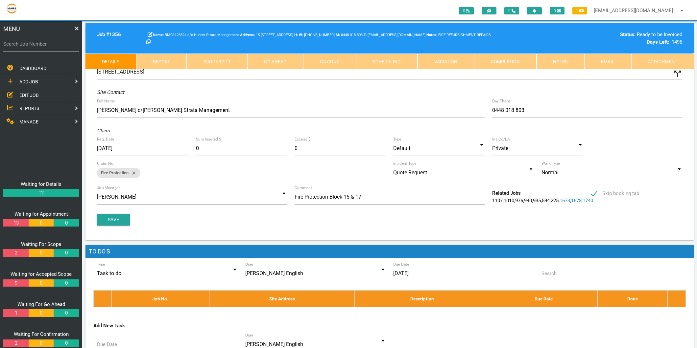
click at [542, 58] on link "Notes" at bounding box center [560, 62] width 48 height 16
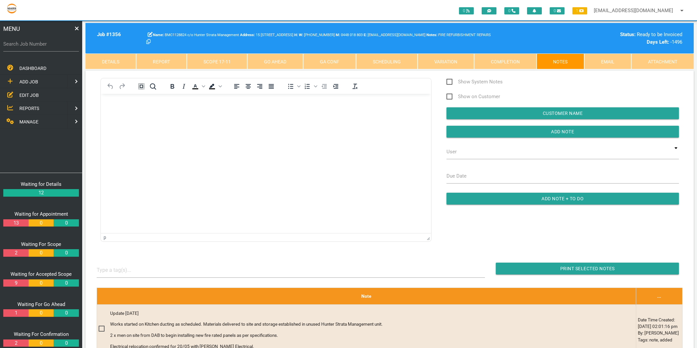
click at [474, 81] on span "Show System Notes" at bounding box center [474, 82] width 56 height 8
click at [451, 81] on input "Show System Notes" at bounding box center [448, 80] width 4 height 4
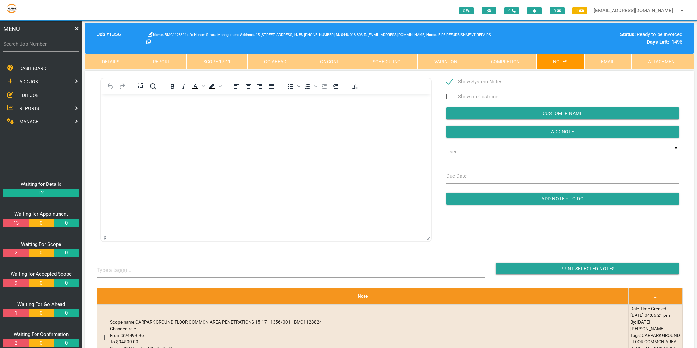
click at [449, 80] on span "Show System Notes" at bounding box center [474, 82] width 56 height 8
click at [449, 80] on input "Show System Notes" at bounding box center [448, 80] width 4 height 4
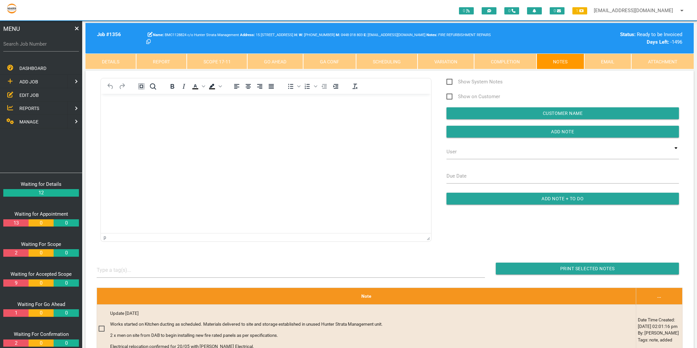
click at [451, 80] on span "Show System Notes" at bounding box center [474, 82] width 56 height 8
click at [451, 80] on input "Show System Notes" at bounding box center [448, 80] width 4 height 4
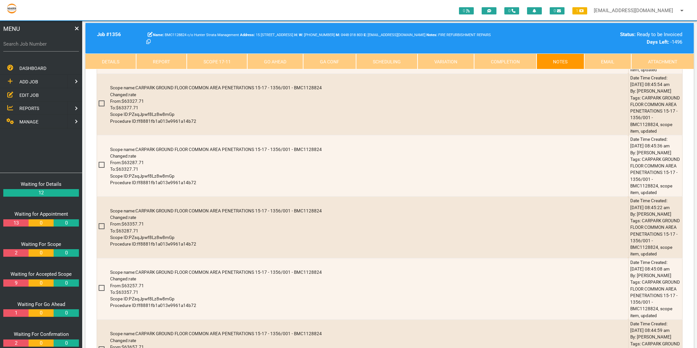
scroll to position [2592, 0]
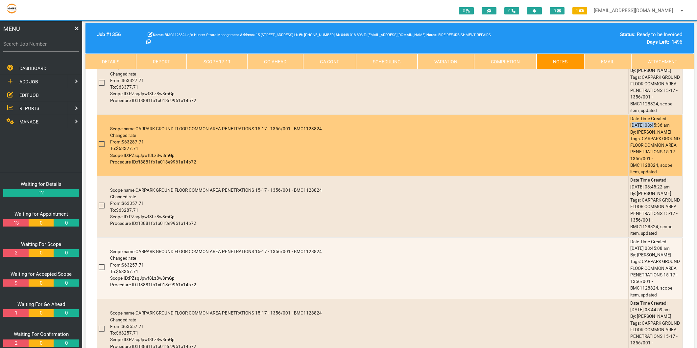
drag, startPoint x: 633, startPoint y: 201, endPoint x: 656, endPoint y: 201, distance: 23.0
click at [656, 176] on td "Date Time Created: [DATE] 08:45:36 am By: [PERSON_NAME] Tags: CARPARK GROUND FL…" at bounding box center [655, 145] width 54 height 61
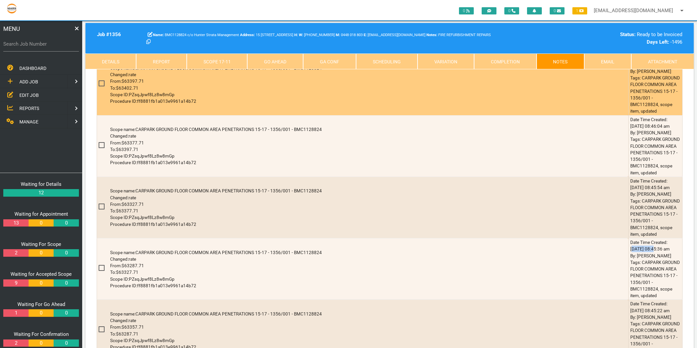
scroll to position [2483, 0]
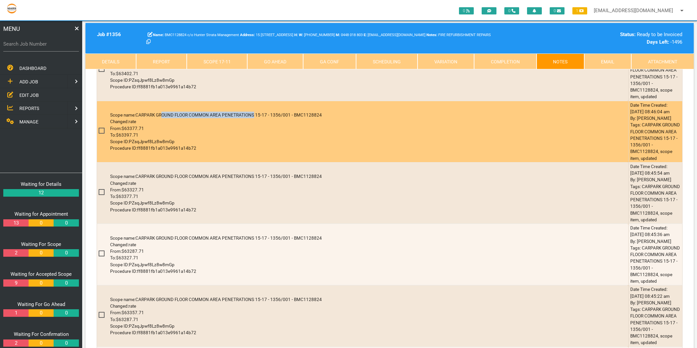
drag, startPoint x: 162, startPoint y: 178, endPoint x: 253, endPoint y: 178, distance: 91.0
click at [253, 118] on span "CARPARK GROUND FLOOR COMMON AREA PENETRATIONS 15-17 - 1356/001 - BMC1128824" at bounding box center [228, 114] width 186 height 5
drag, startPoint x: 636, startPoint y: 218, endPoint x: 675, endPoint y: 225, distance: 39.7
click at [675, 162] on td "Date Time Created: [DATE] 08:46:04 am By: [PERSON_NAME] Tags: CARPARK GROUND FL…" at bounding box center [655, 131] width 54 height 61
drag, startPoint x: 675, startPoint y: 225, endPoint x: 630, endPoint y: 176, distance: 66.1
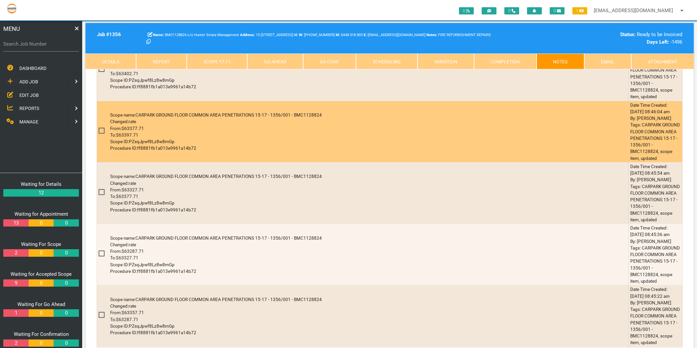
click at [630, 162] on td "Date Time Created: [DATE] 08:46:04 am By: [PERSON_NAME] Tags: CARPARK GROUND FL…" at bounding box center [655, 131] width 54 height 61
drag, startPoint x: 631, startPoint y: 180, endPoint x: 667, endPoint y: 180, distance: 36.2
click at [667, 162] on td "Date Time Created: [DATE] 08:46:04 am By: [PERSON_NAME] Tags: CARPARK GROUND FL…" at bounding box center [655, 131] width 54 height 61
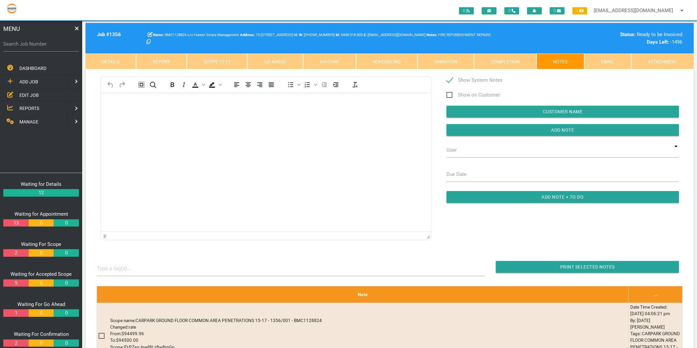
scroll to position [0, 0]
